Goal: Use online tool/utility: Utilize a website feature to perform a specific function

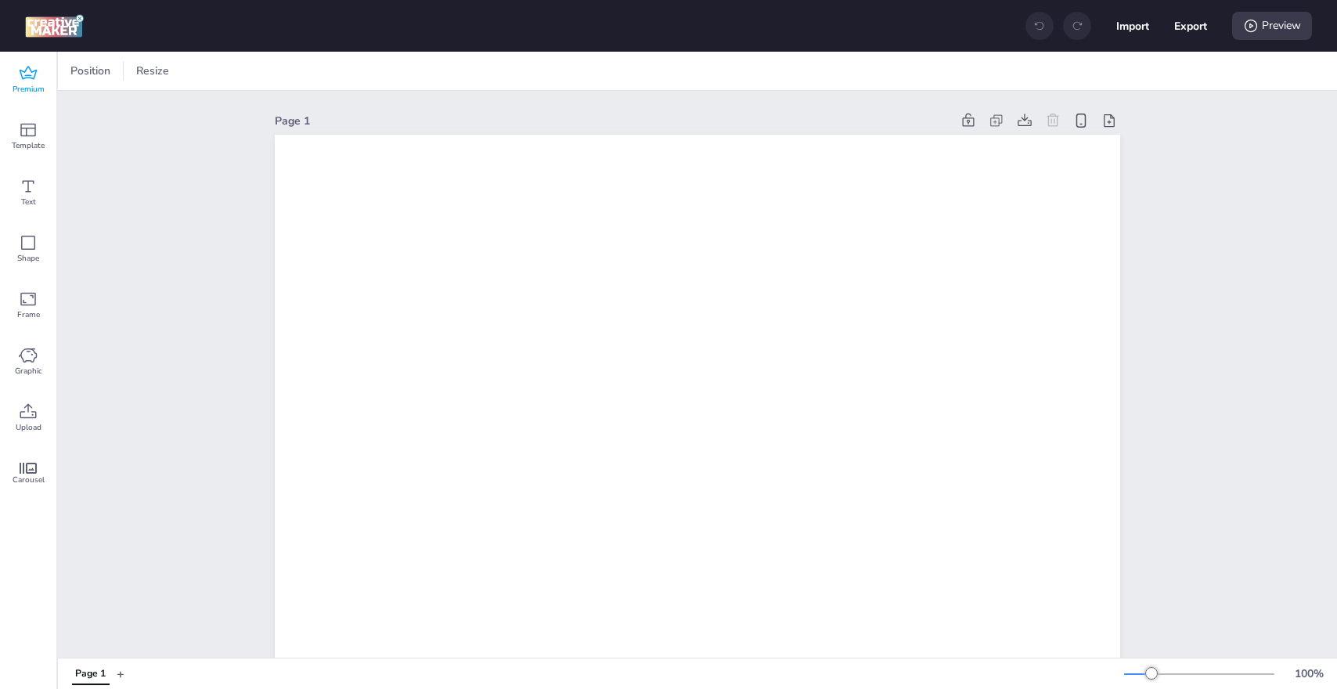
click at [29, 83] on span "Premium" at bounding box center [29, 89] width 32 height 13
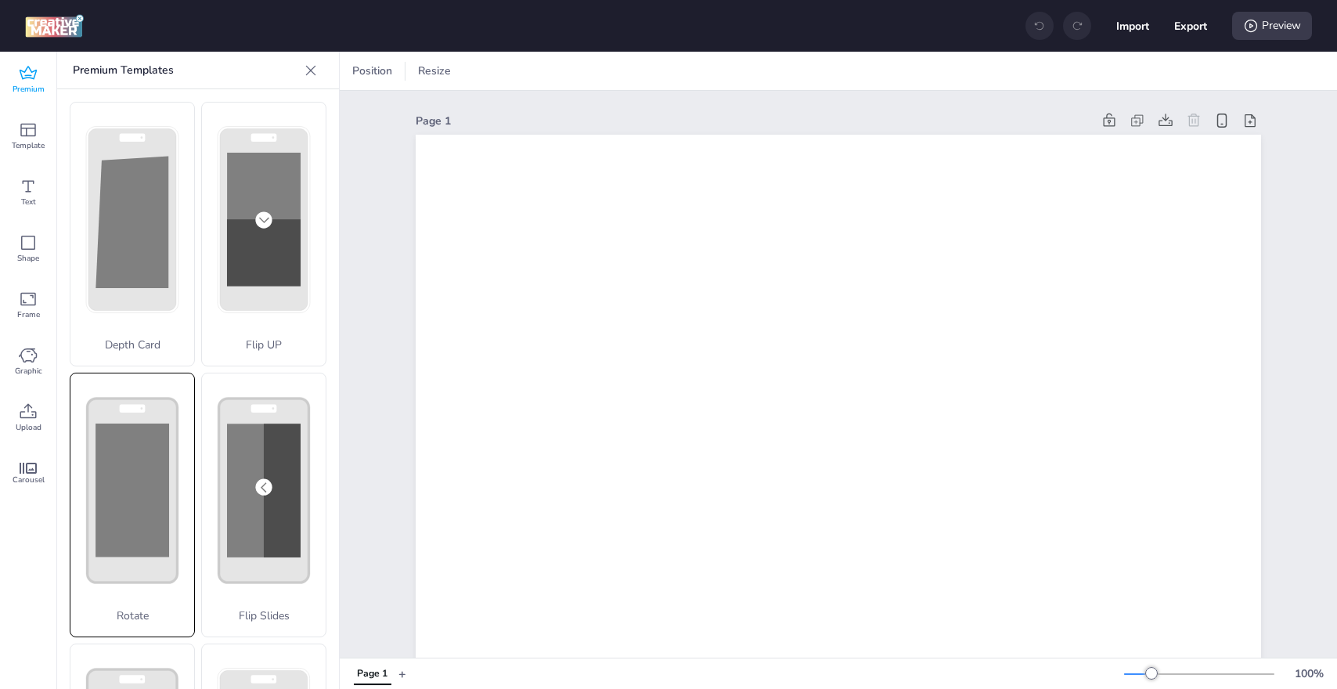
scroll to position [31, 0]
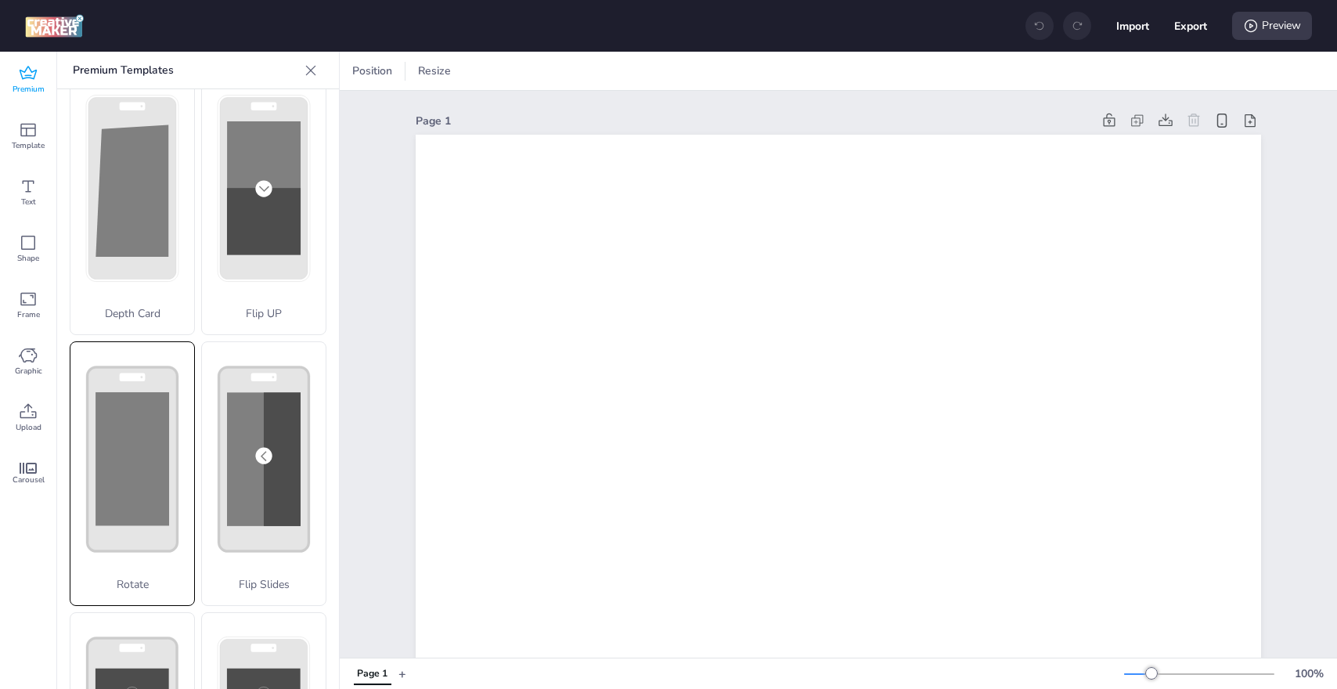
click at [156, 393] on div "Rotate" at bounding box center [132, 473] width 125 height 264
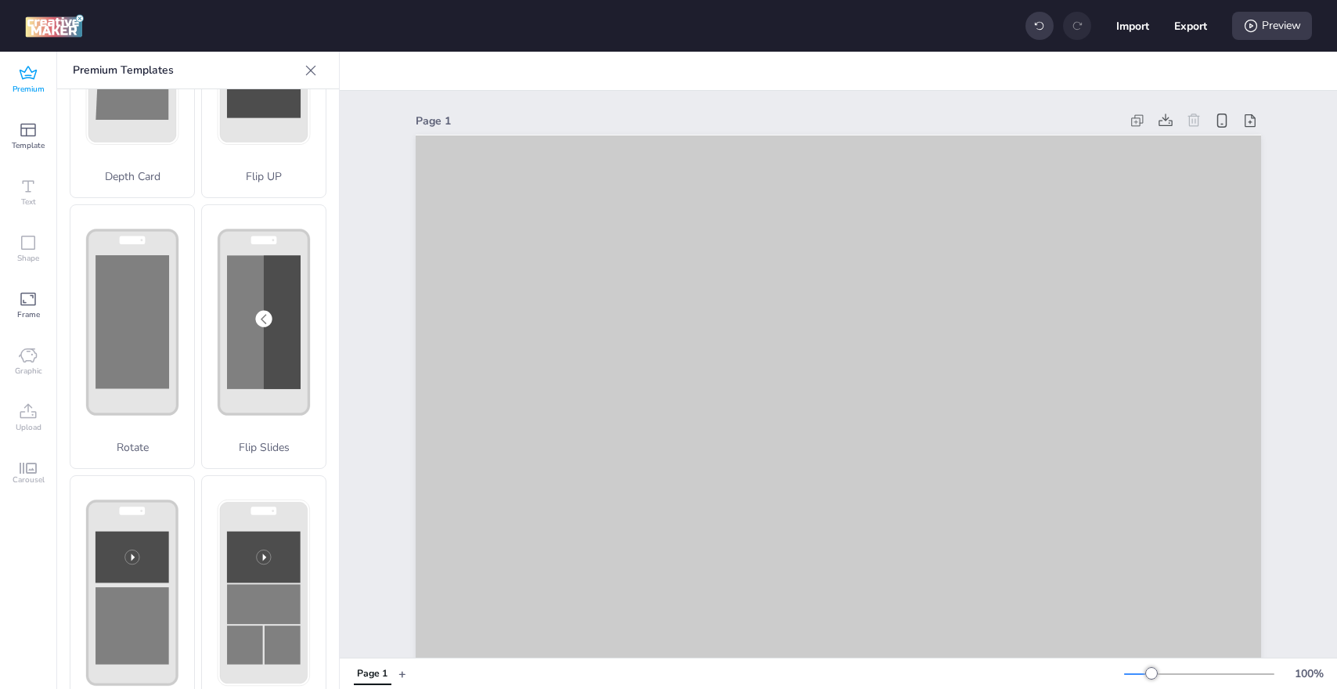
scroll to position [320, 0]
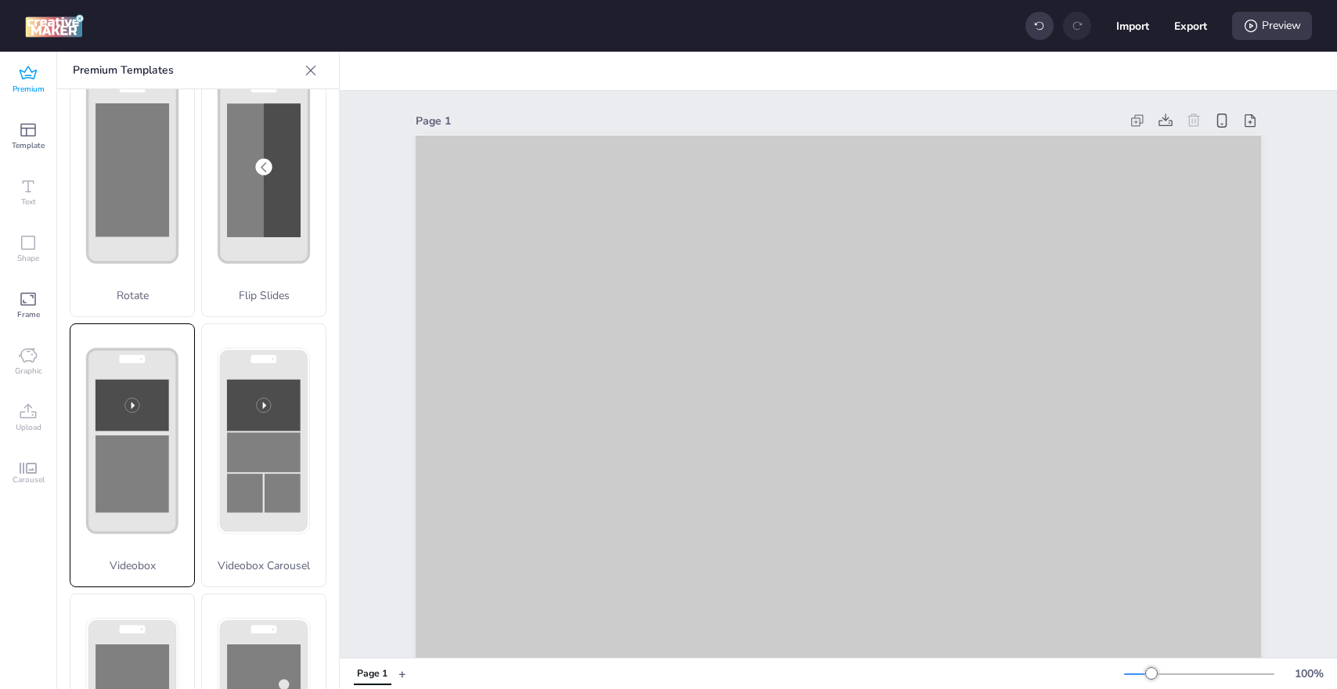
click at [114, 435] on rect at bounding box center [132, 473] width 74 height 77
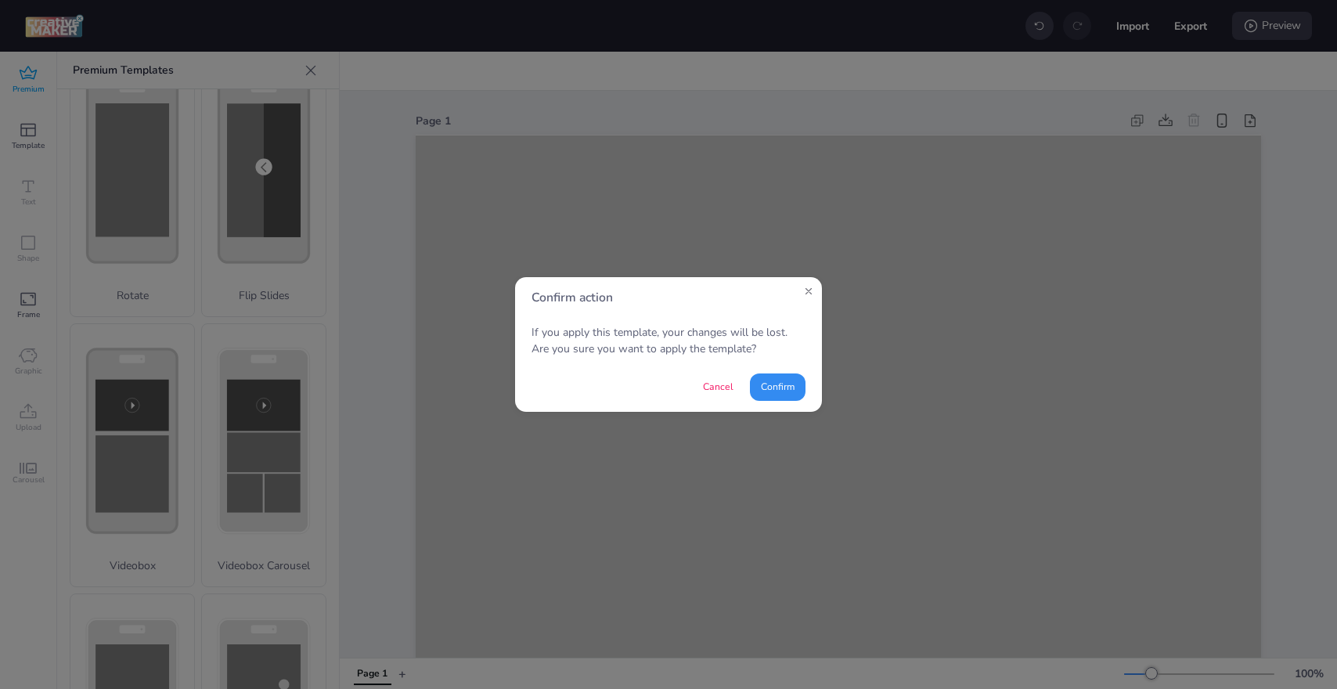
click at [788, 390] on button "Confirm" at bounding box center [778, 386] width 56 height 27
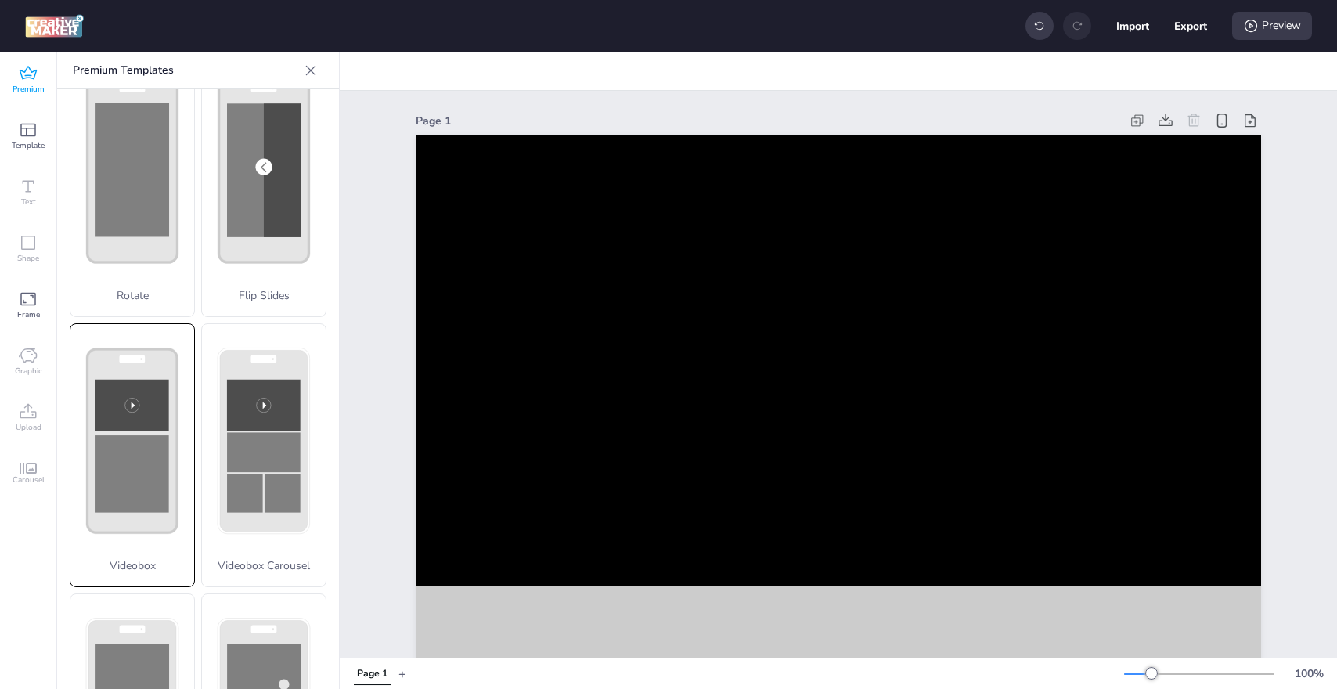
click at [128, 435] on rect at bounding box center [132, 473] width 74 height 77
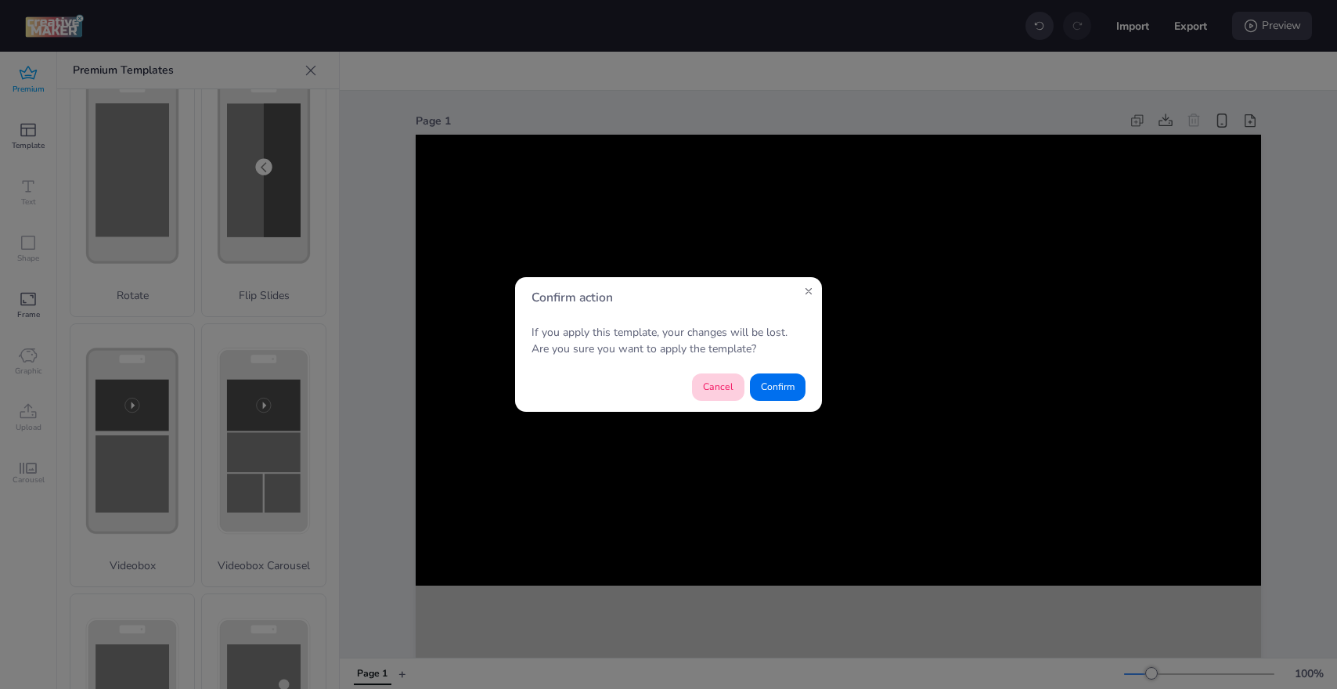
click at [707, 383] on button "Cancel" at bounding box center [718, 386] width 52 height 27
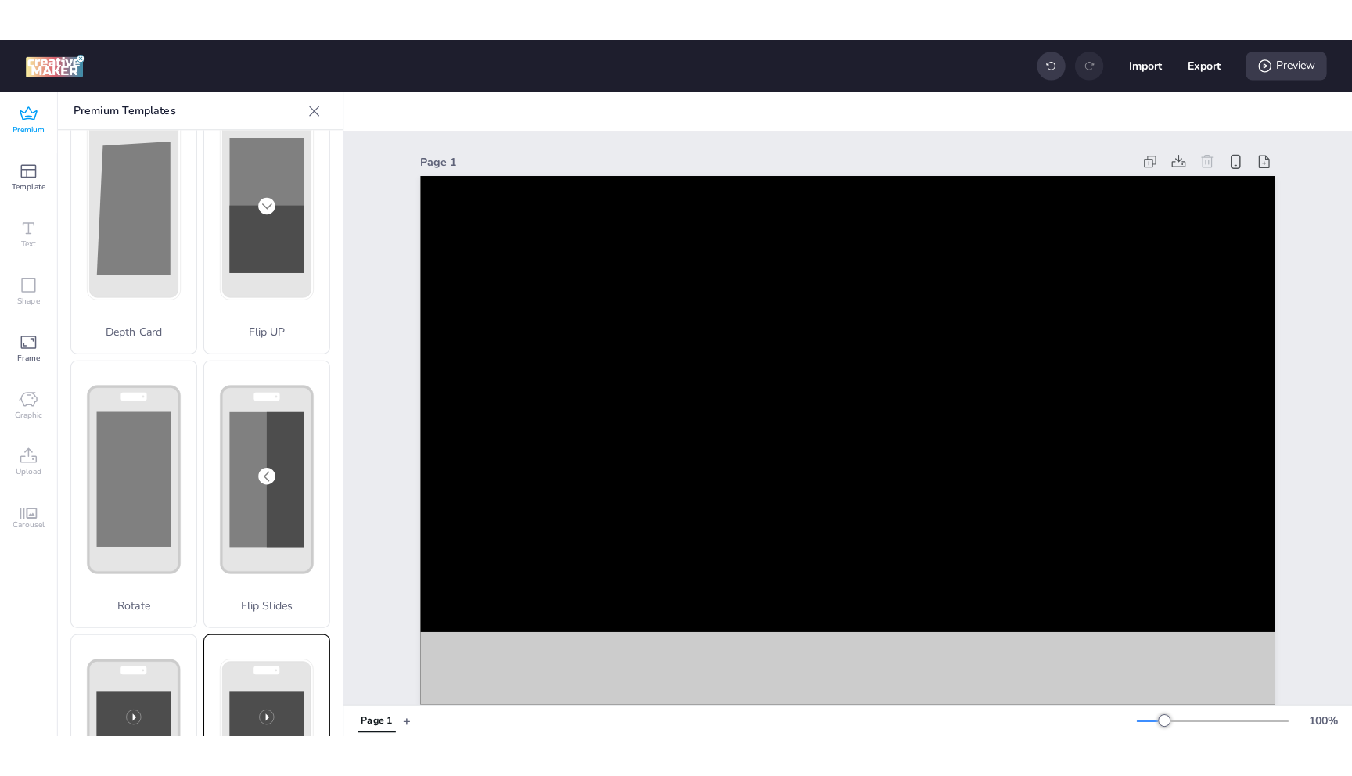
scroll to position [0, 0]
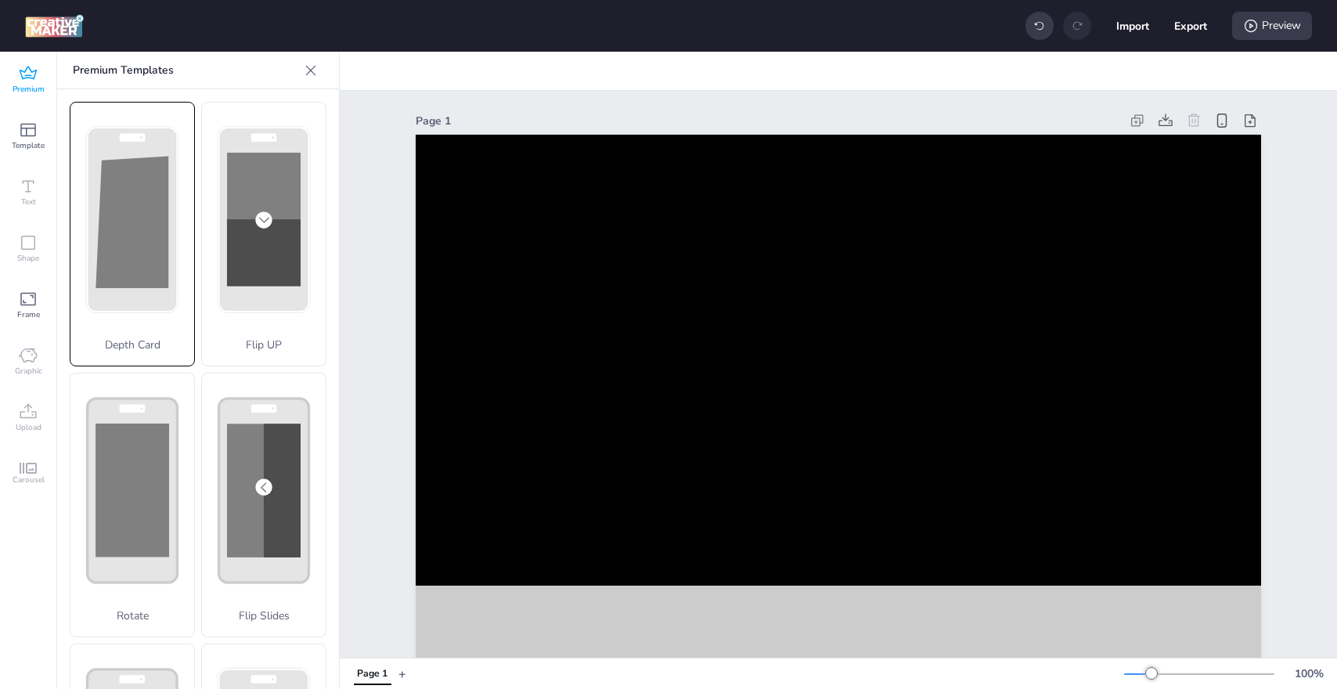
click at [135, 336] on p "Depth Card" at bounding box center [132, 344] width 124 height 16
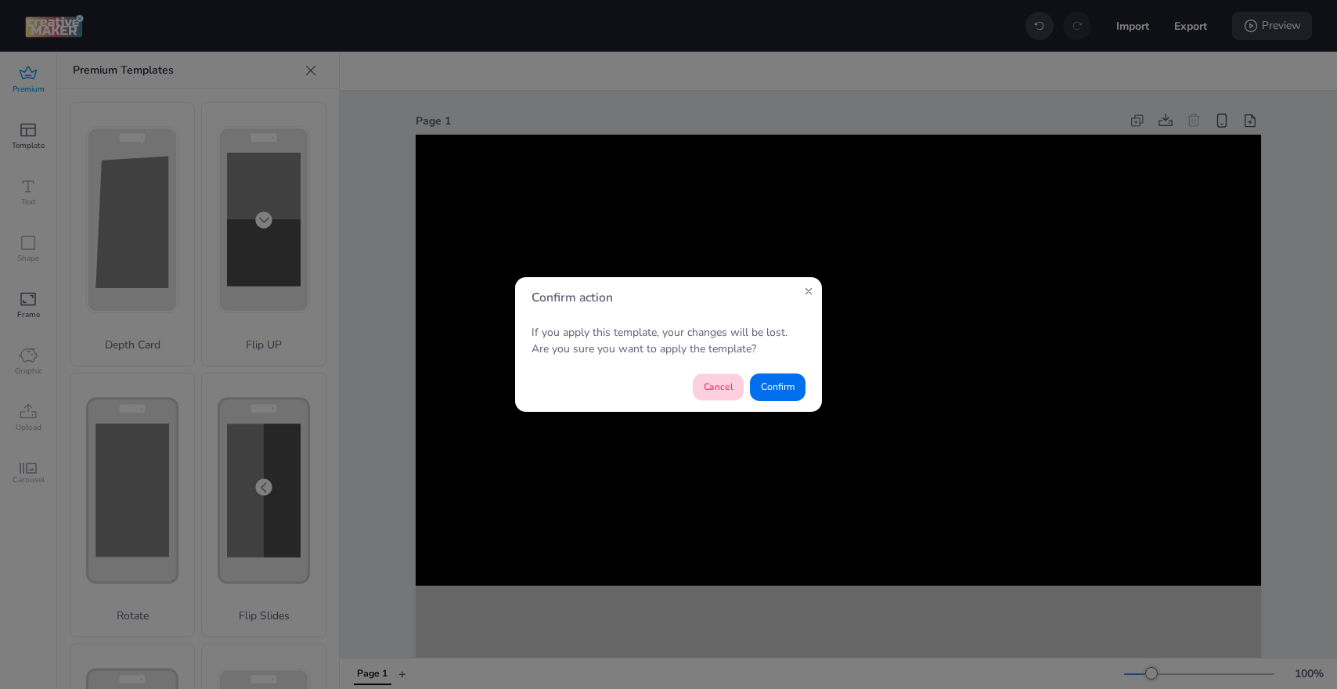
click at [721, 389] on button "Cancel" at bounding box center [718, 386] width 51 height 27
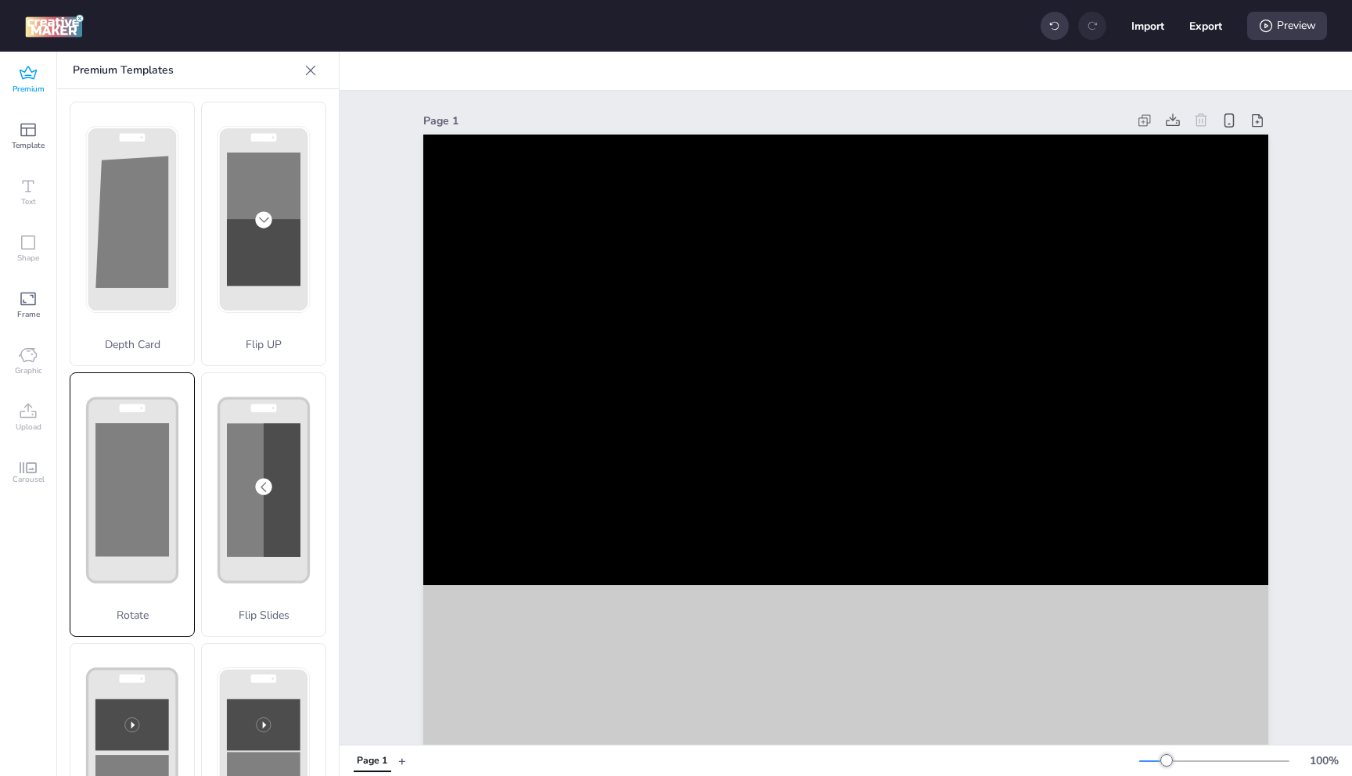
click at [133, 456] on div "Rotate" at bounding box center [132, 504] width 125 height 264
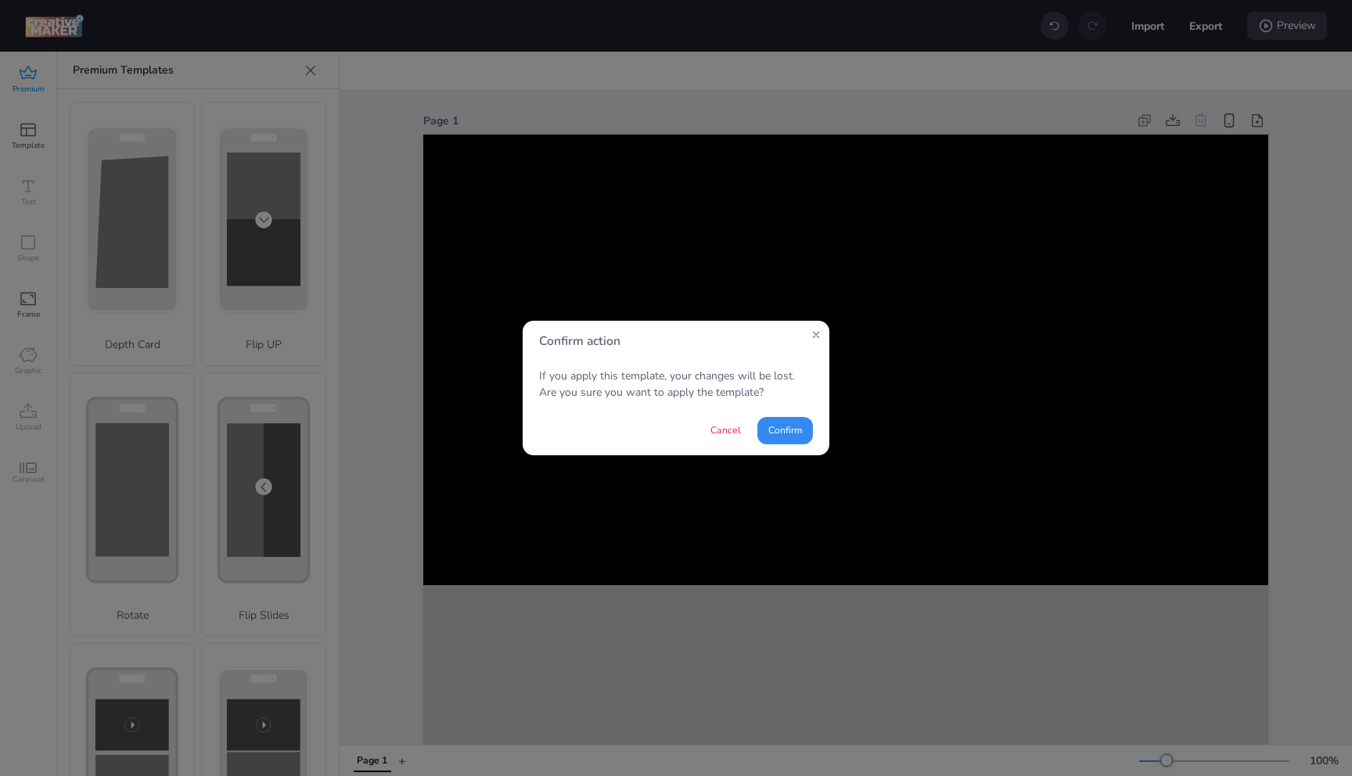
click at [786, 430] on button "Confirm" at bounding box center [785, 430] width 56 height 27
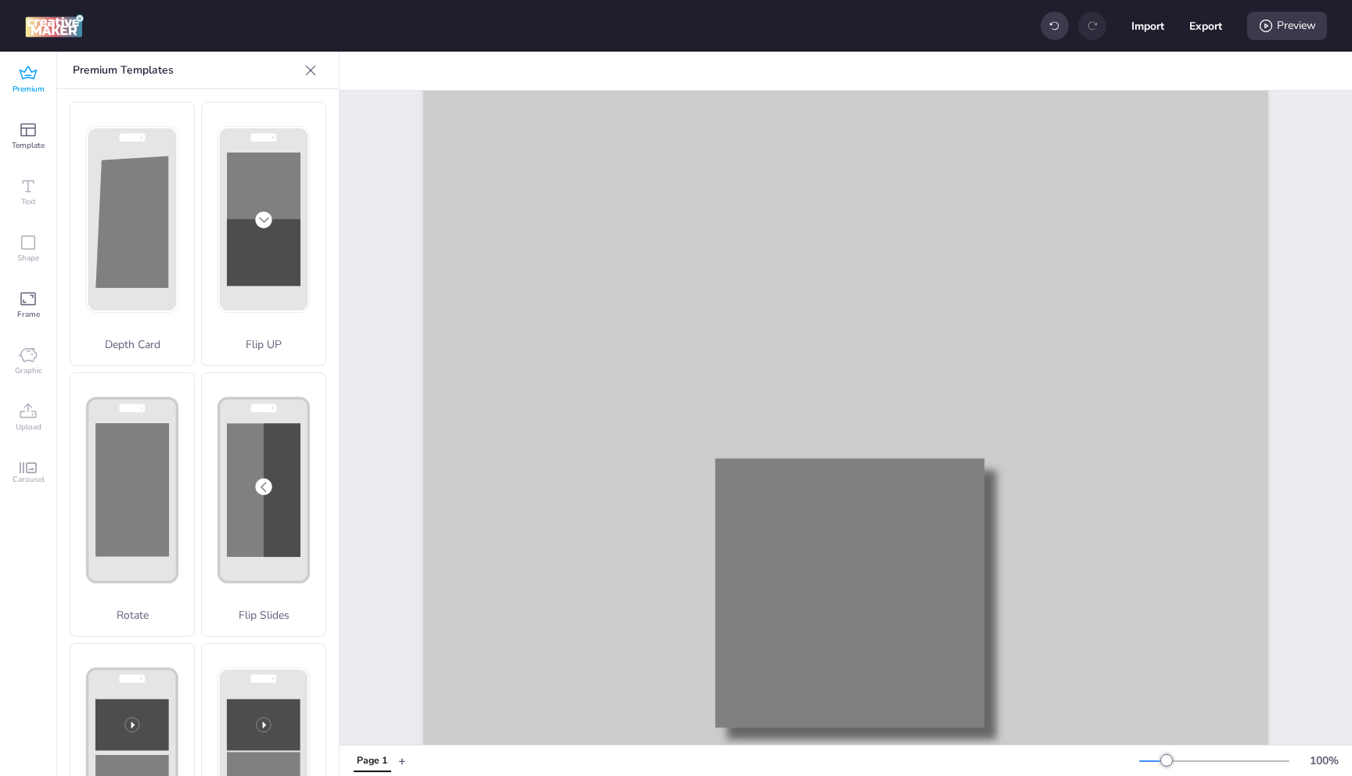
scroll to position [923, 0]
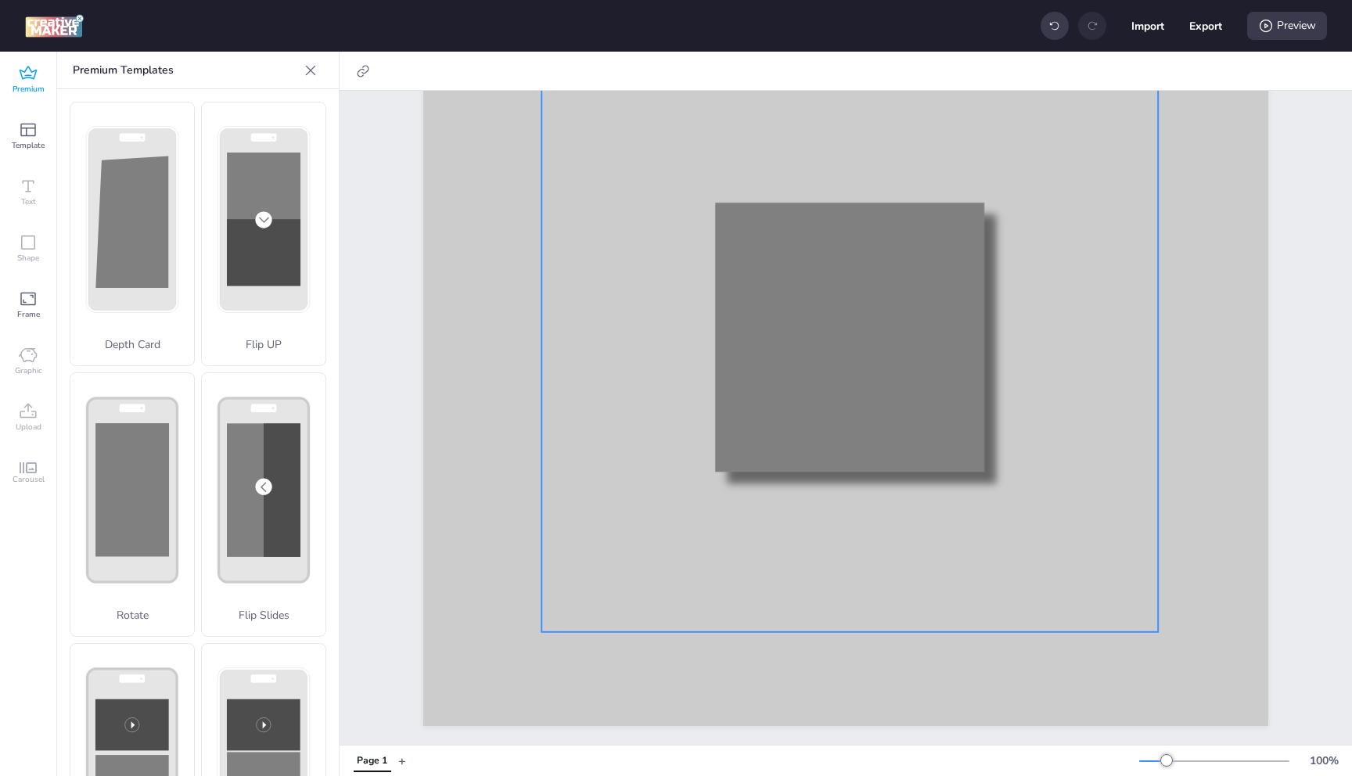
click at [820, 353] on div at bounding box center [850, 108] width 617 height 1048
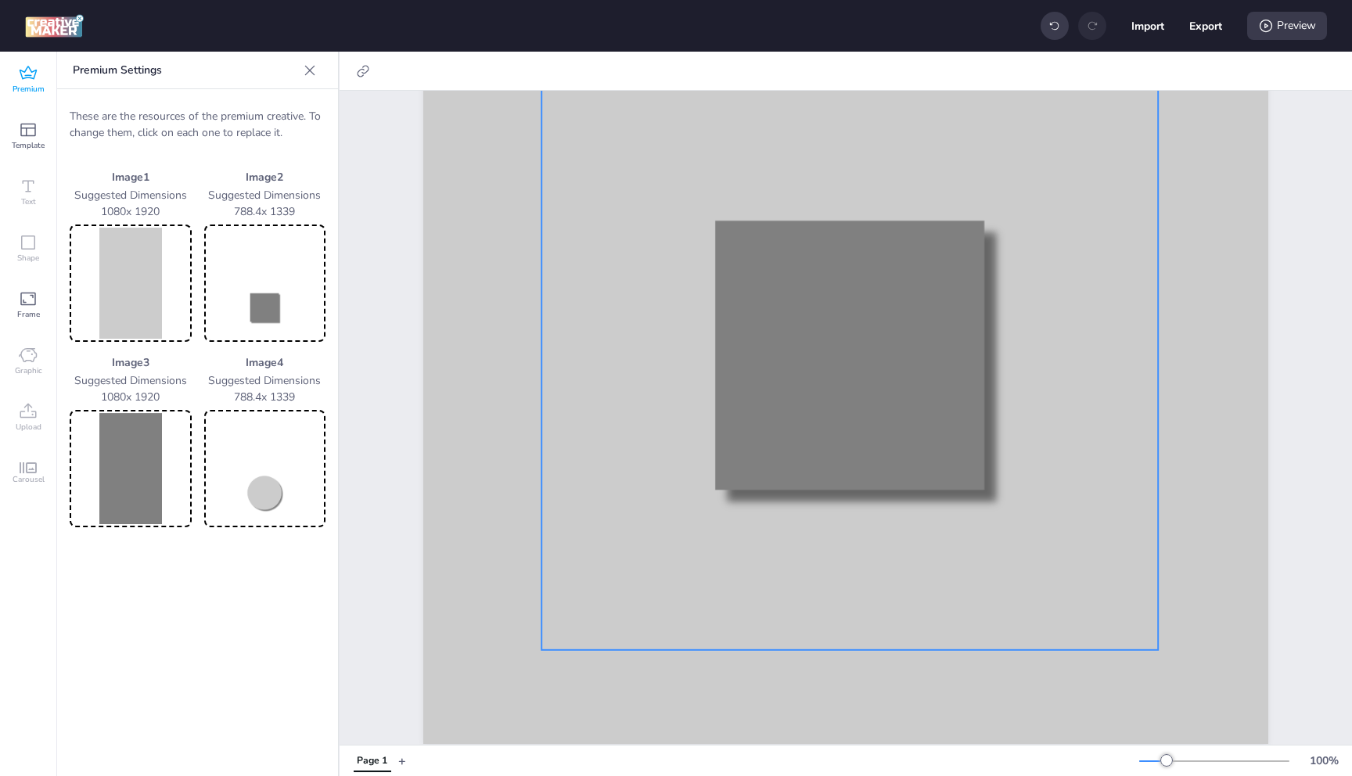
scroll to position [883, 0]
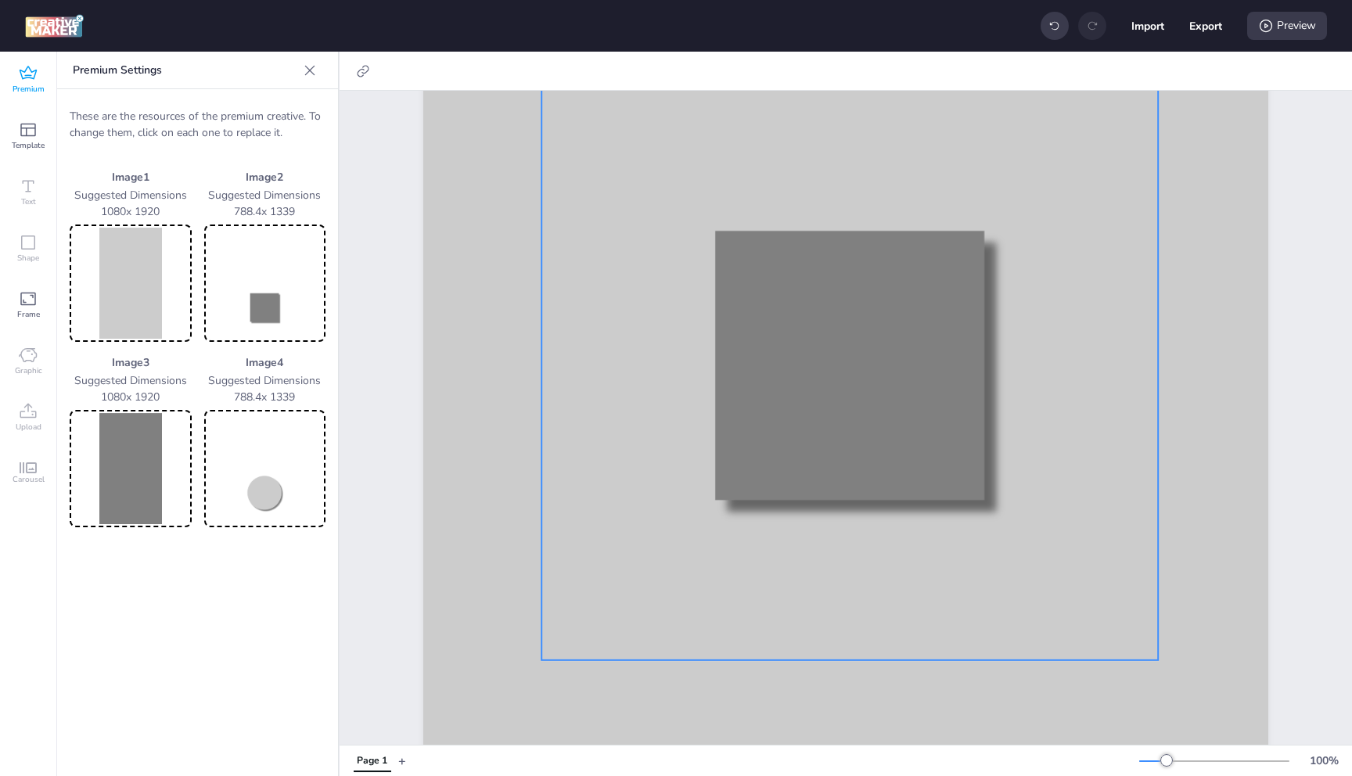
click at [311, 68] on icon at bounding box center [310, 70] width 10 height 10
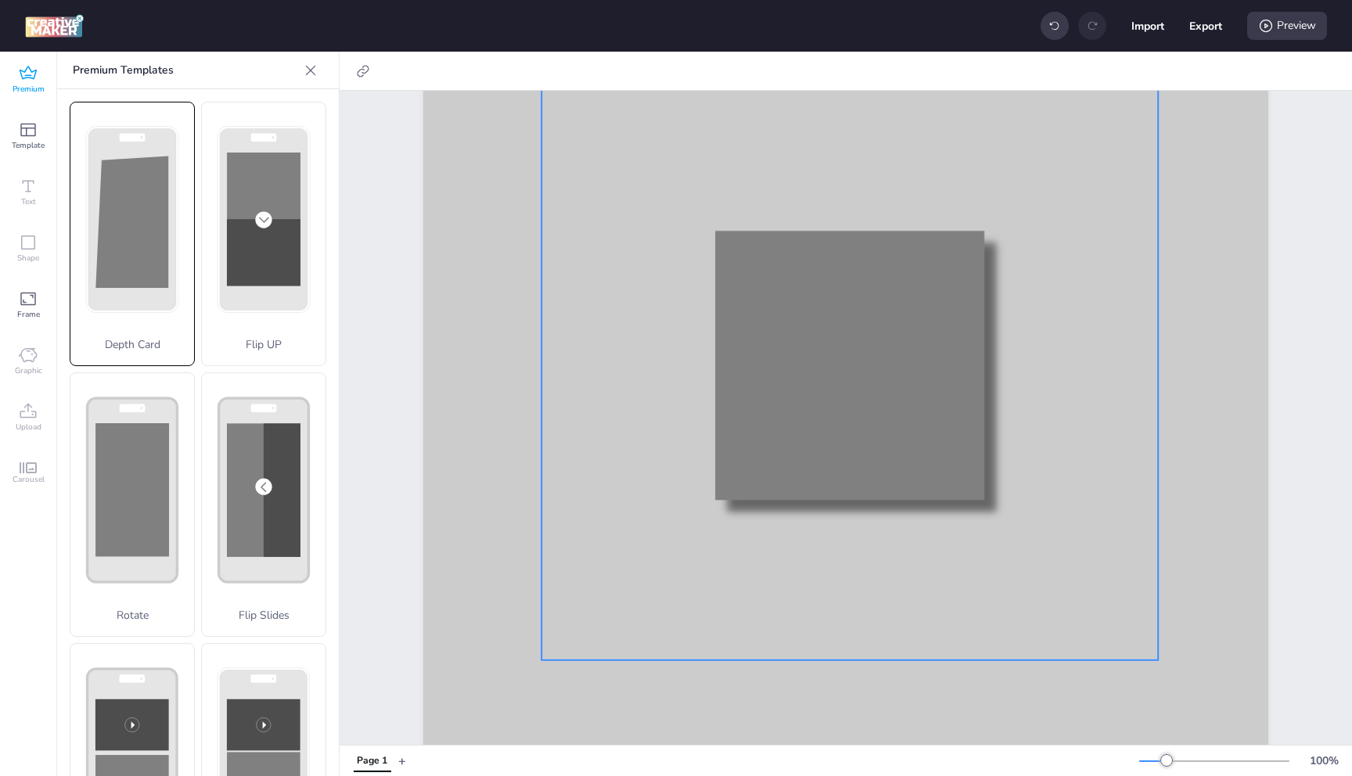
click at [132, 248] on polygon at bounding box center [131, 222] width 73 height 132
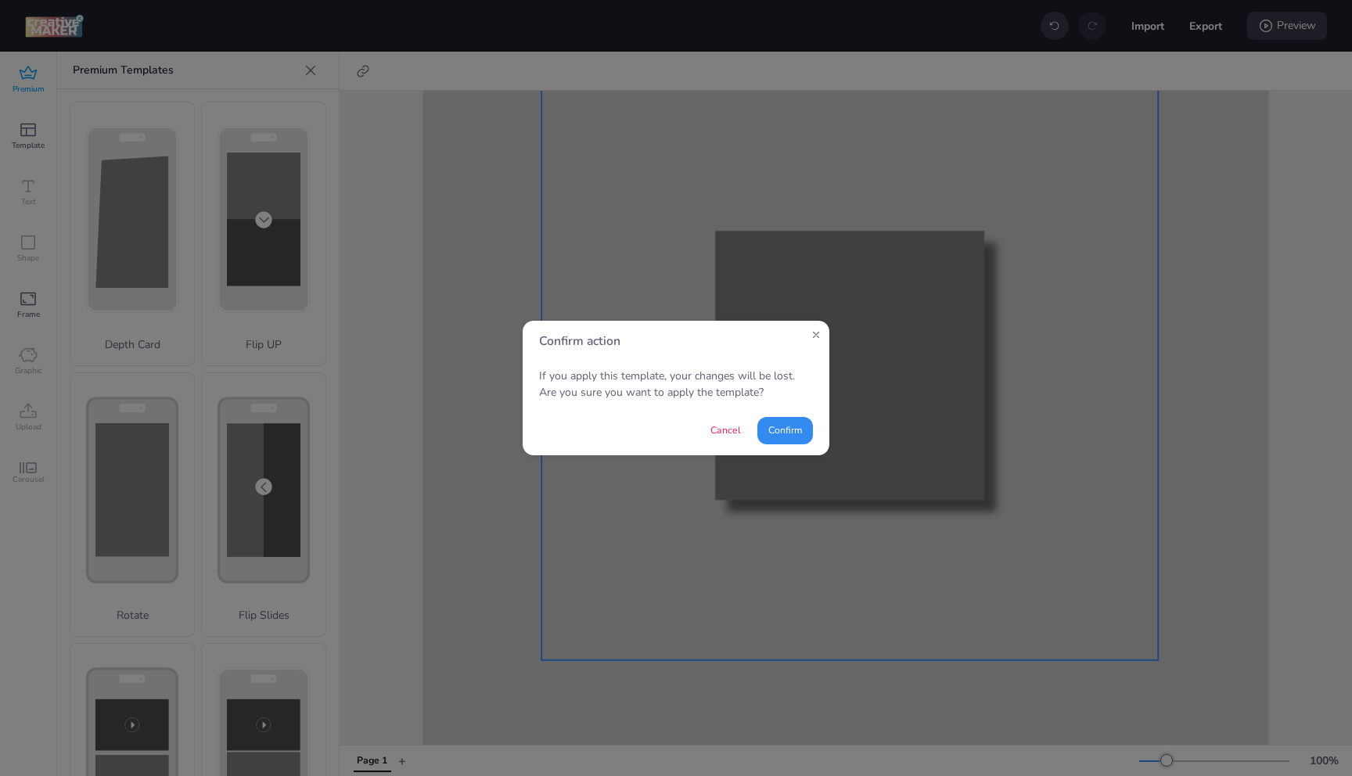
click at [787, 427] on button "Confirm" at bounding box center [785, 430] width 56 height 27
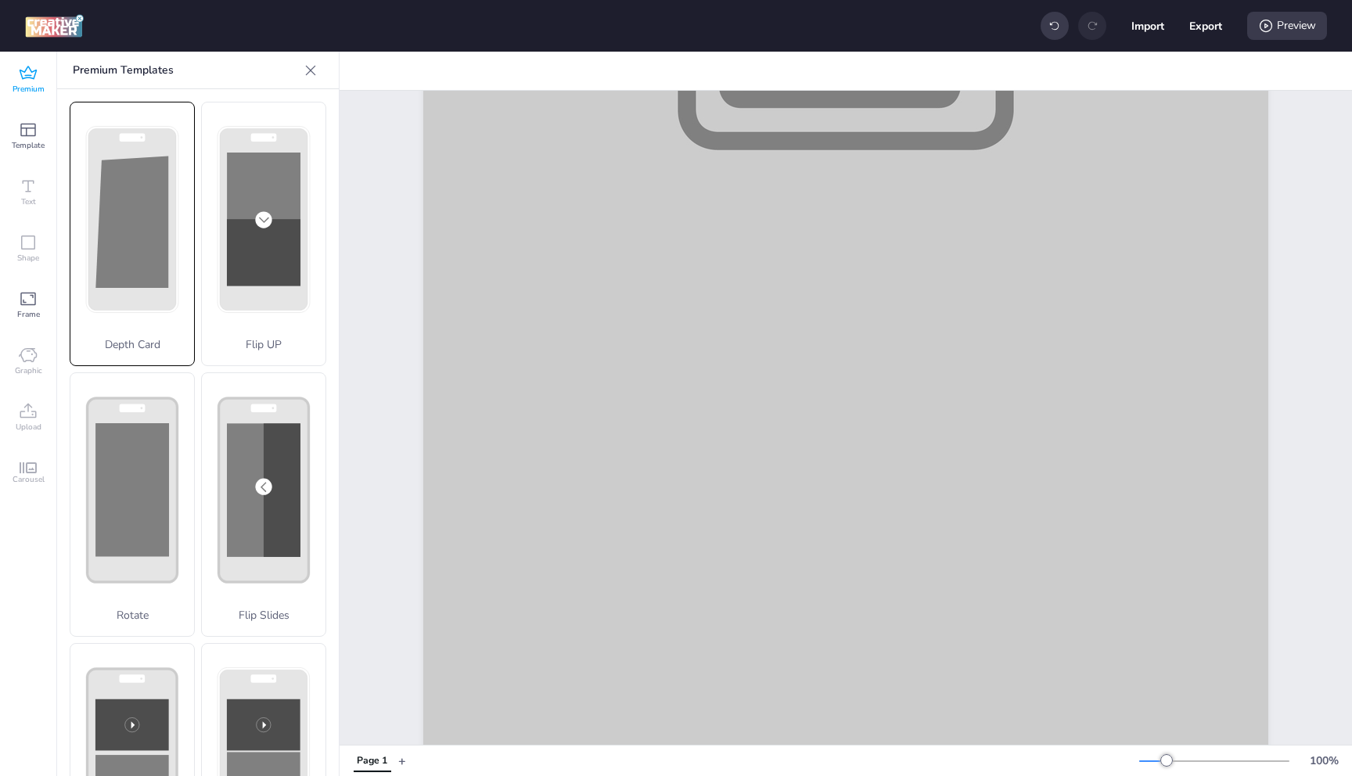
click at [131, 243] on div "Depth Card" at bounding box center [132, 234] width 125 height 264
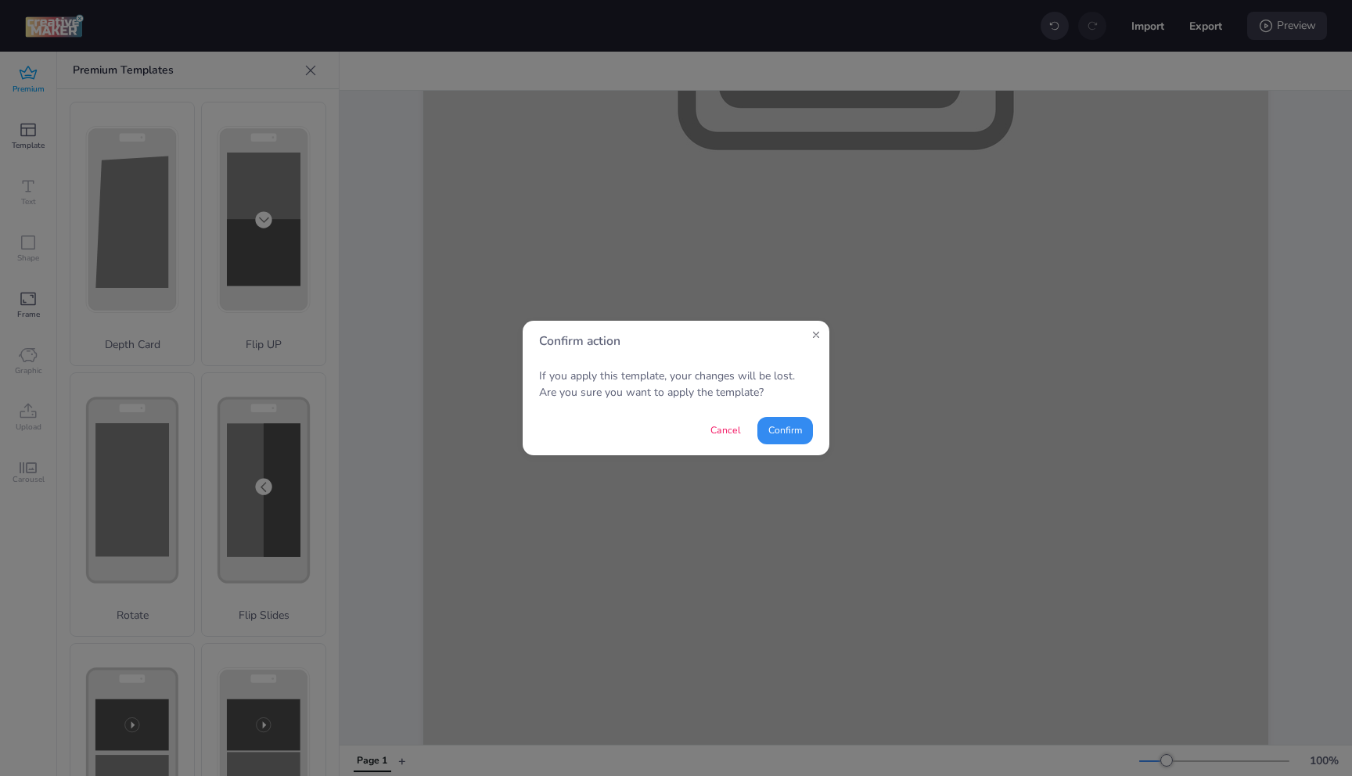
click at [798, 430] on button "Confirm" at bounding box center [785, 430] width 56 height 27
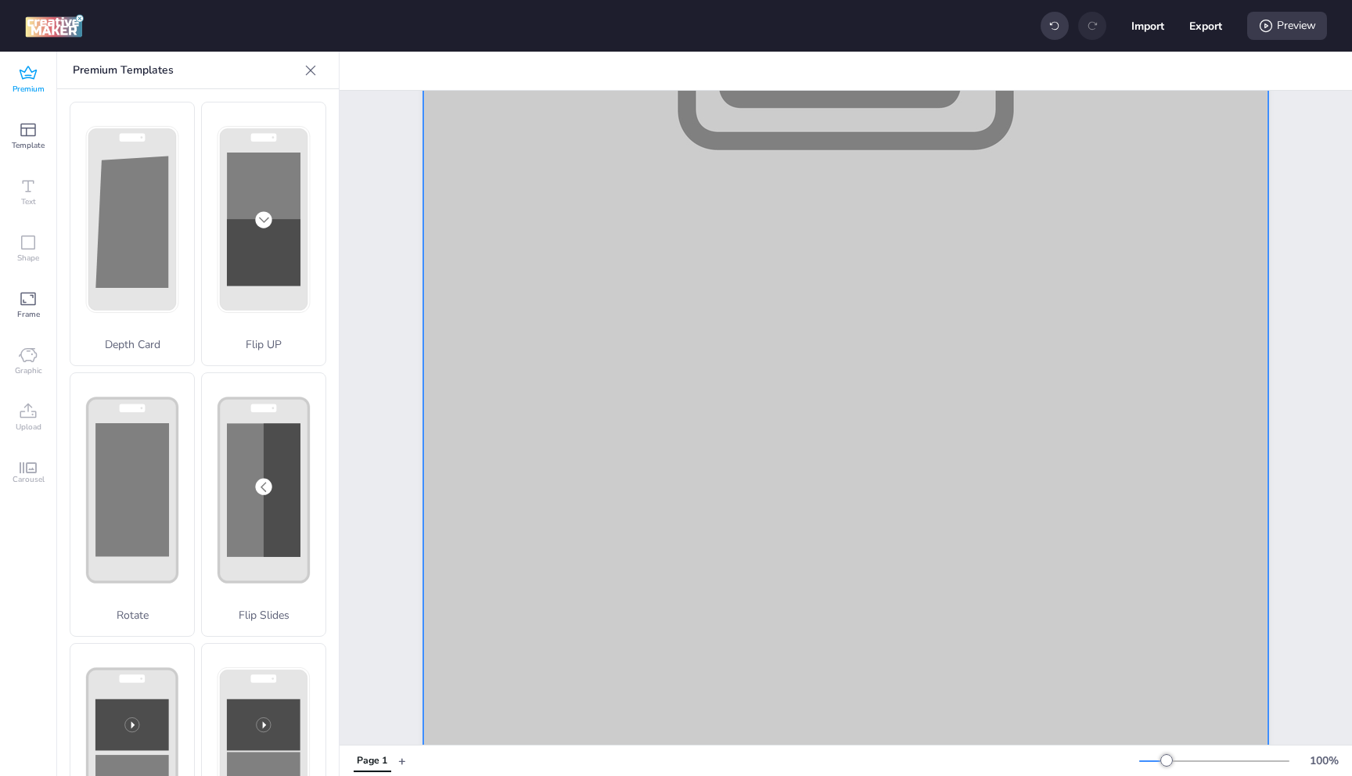
click at [704, 320] on div at bounding box center [845, 3] width 845 height 1502
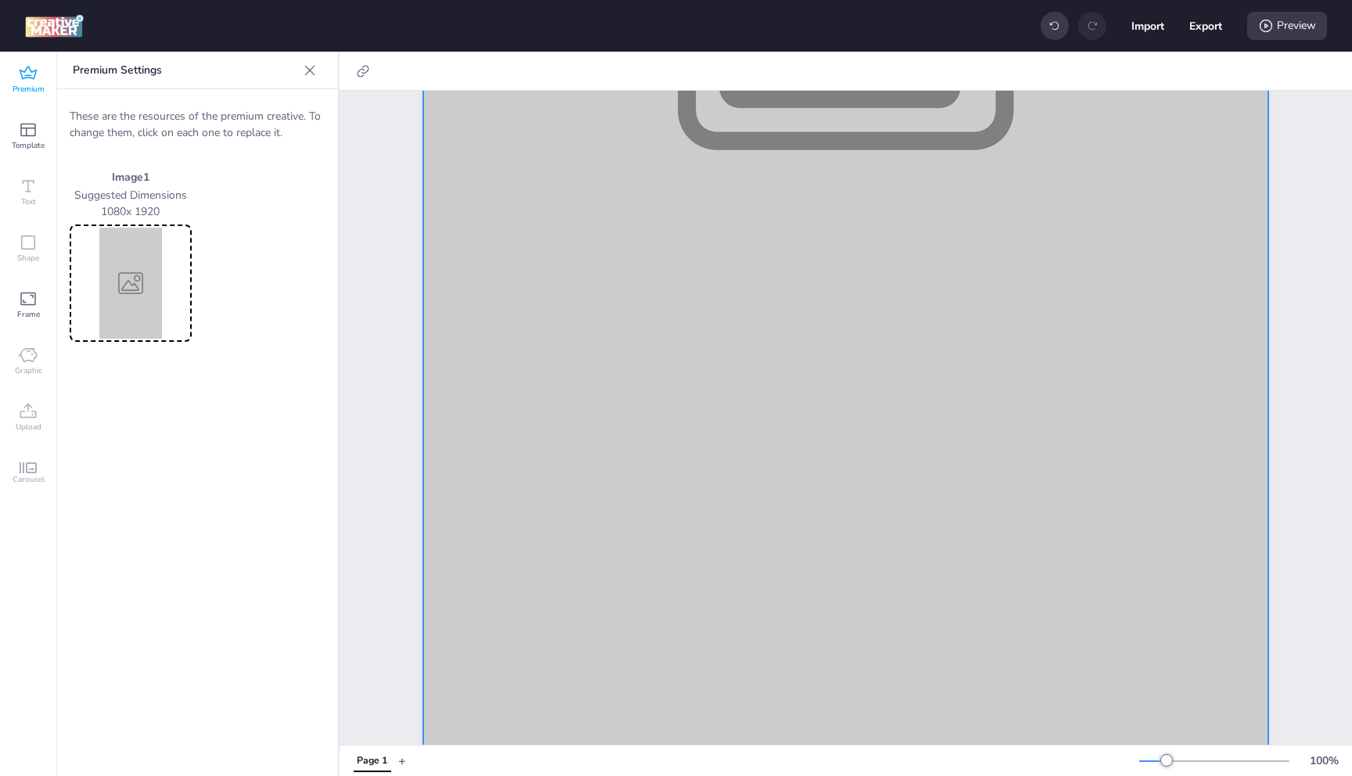
click at [311, 72] on icon at bounding box center [310, 71] width 16 height 16
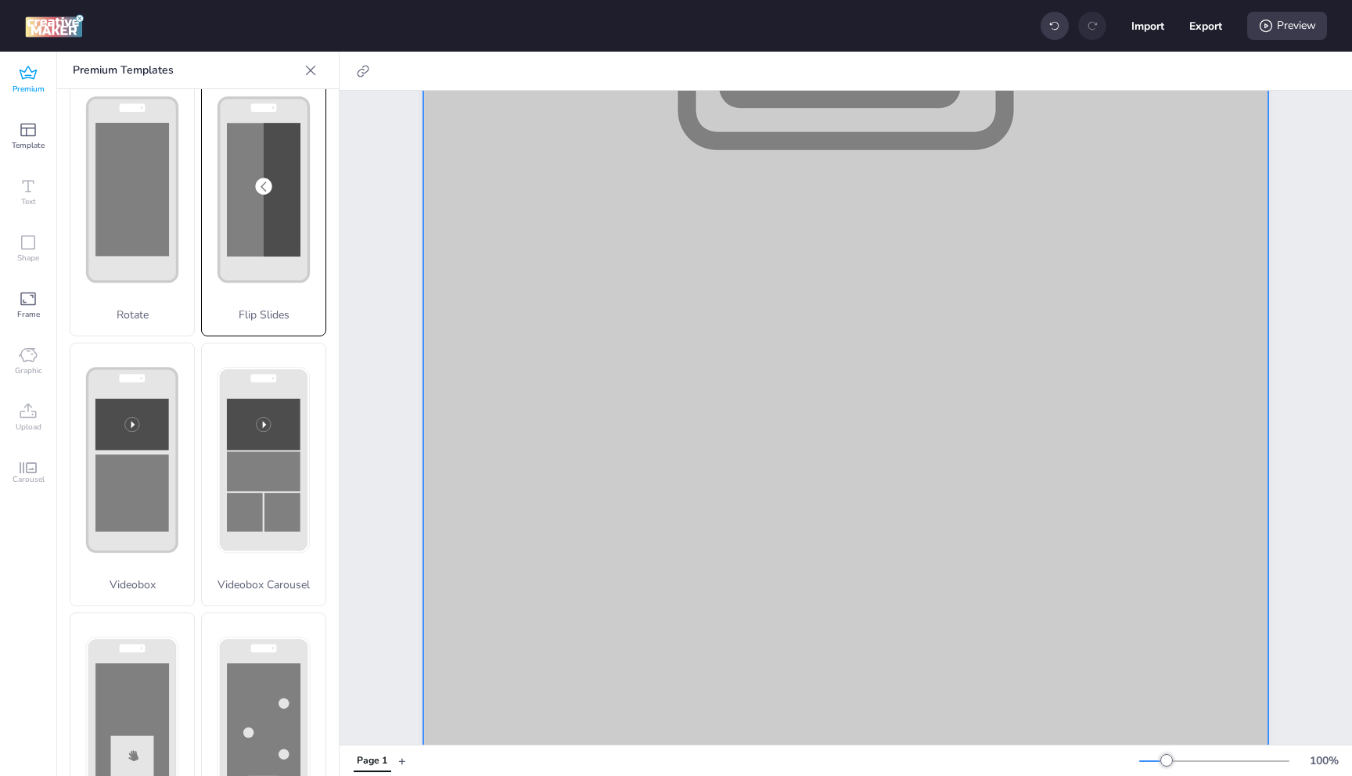
scroll to position [369, 0]
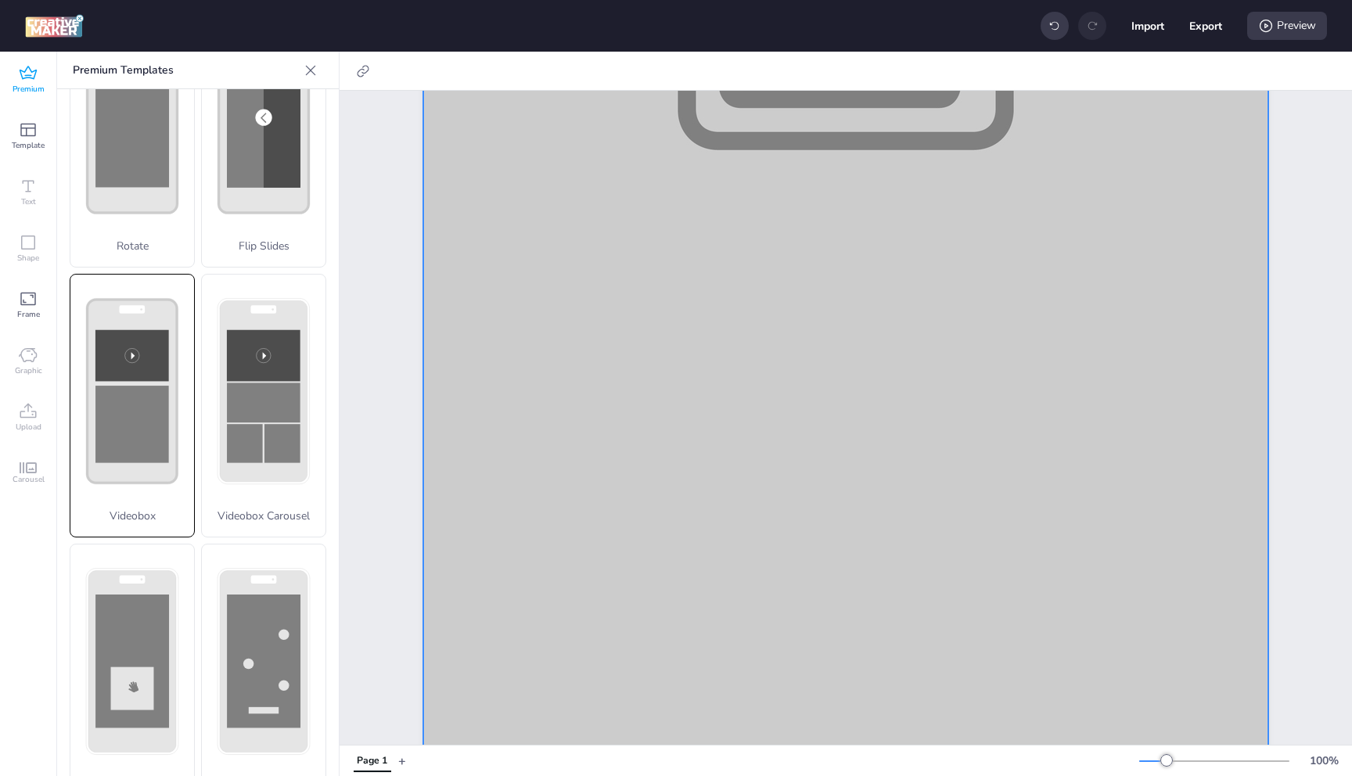
click at [129, 415] on rect at bounding box center [132, 424] width 74 height 77
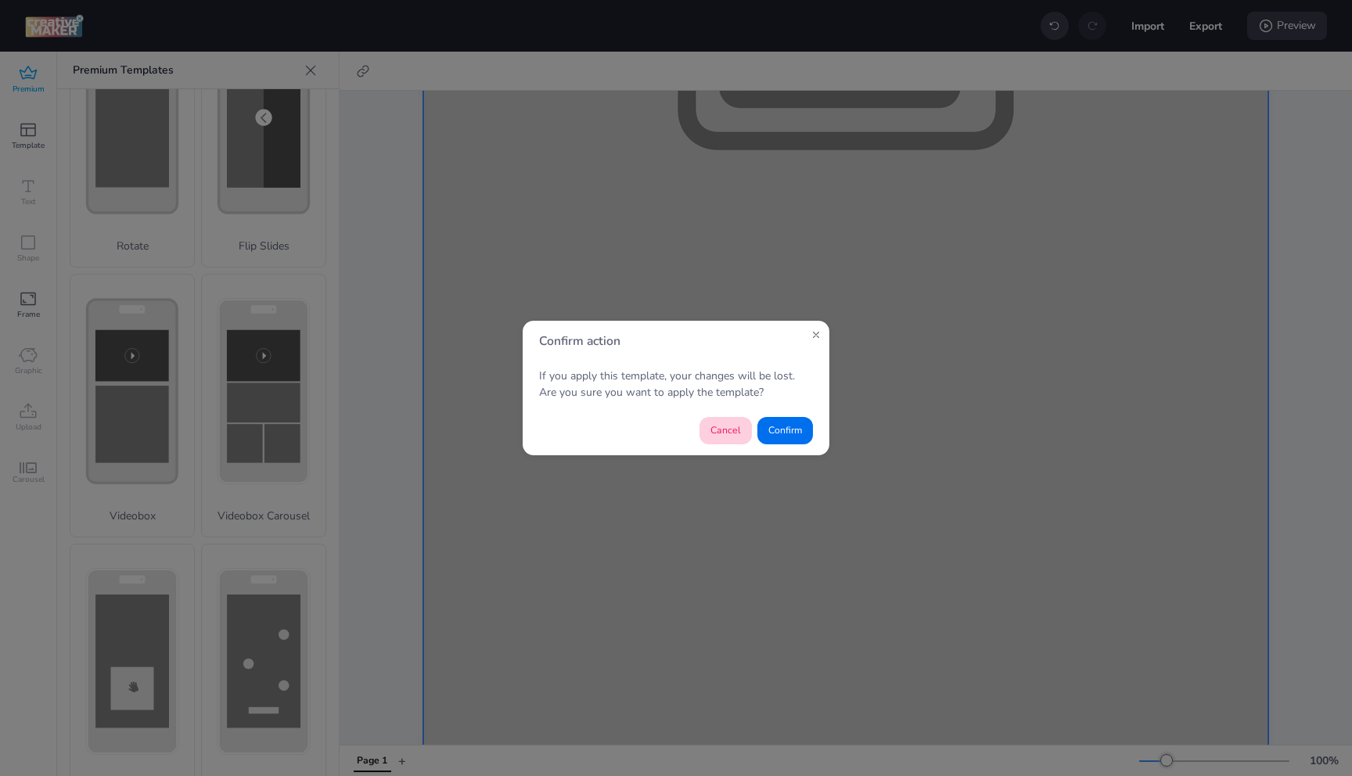
click at [734, 434] on button "Cancel" at bounding box center [726, 430] width 52 height 27
